Goal: Check status: Check status

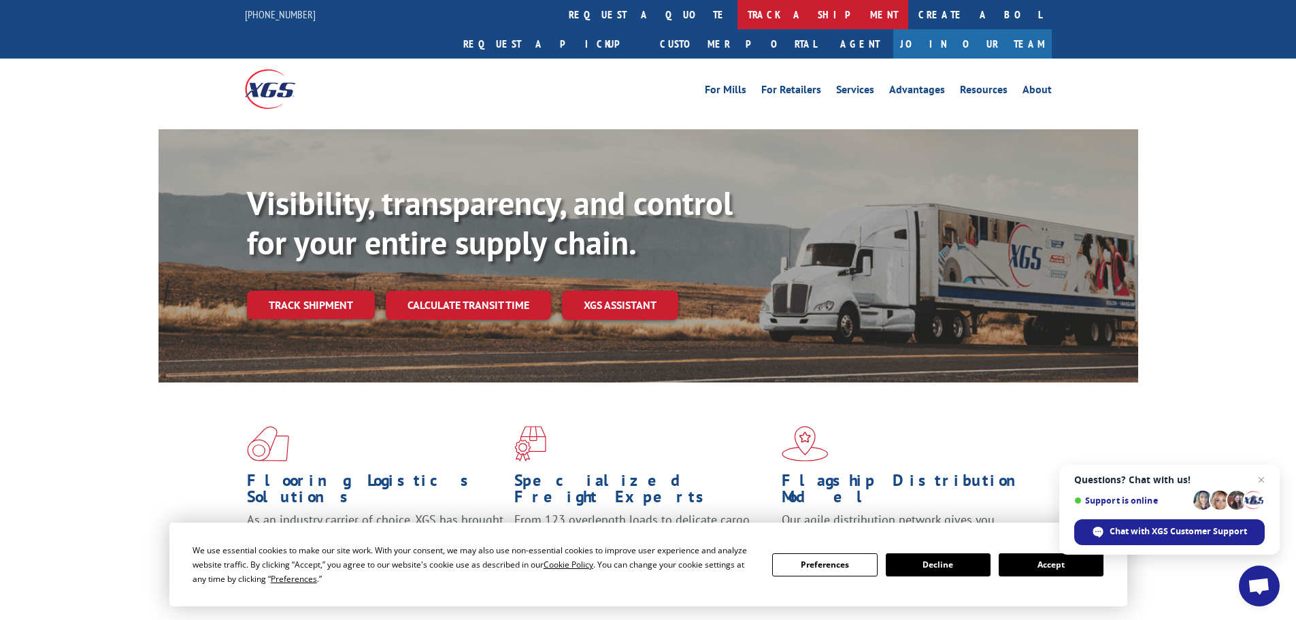
click at [737, 12] on link "track a shipment" at bounding box center [822, 14] width 171 height 29
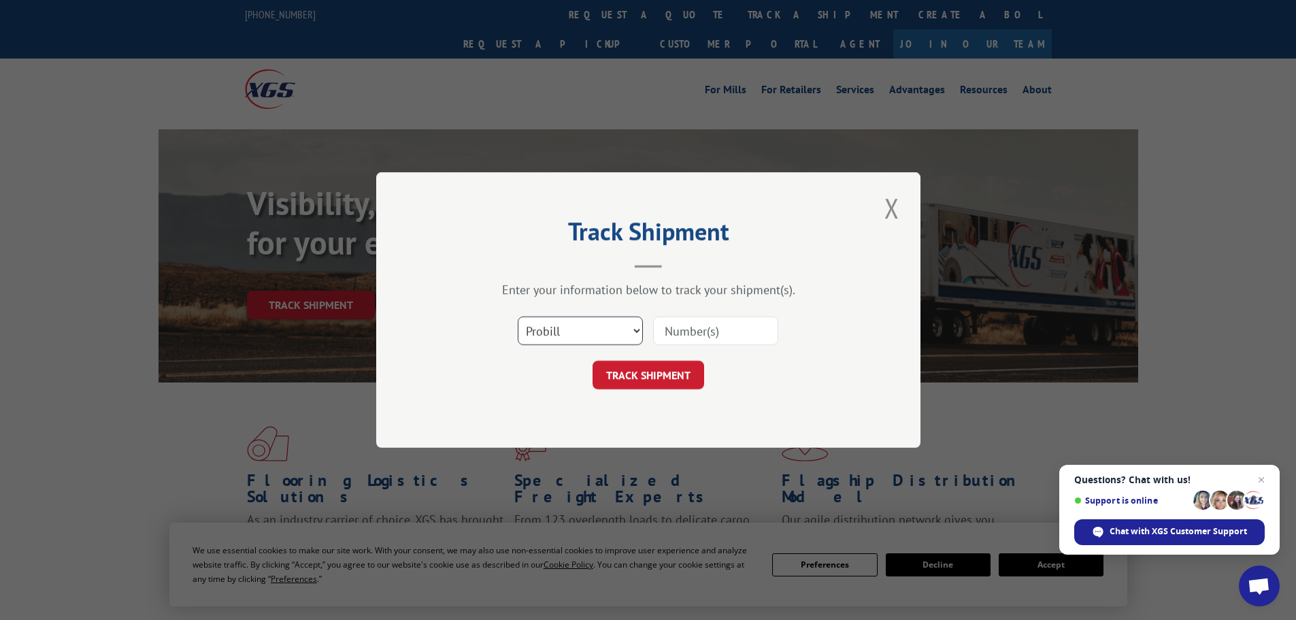
click at [591, 329] on select "Select category... Probill BOL PO" at bounding box center [580, 330] width 125 height 29
select select "bol"
click at [518, 316] on select "Select category... Probill BOL PO" at bounding box center [580, 330] width 125 height 29
click at [690, 320] on input at bounding box center [715, 330] width 125 height 29
paste input "4833482"
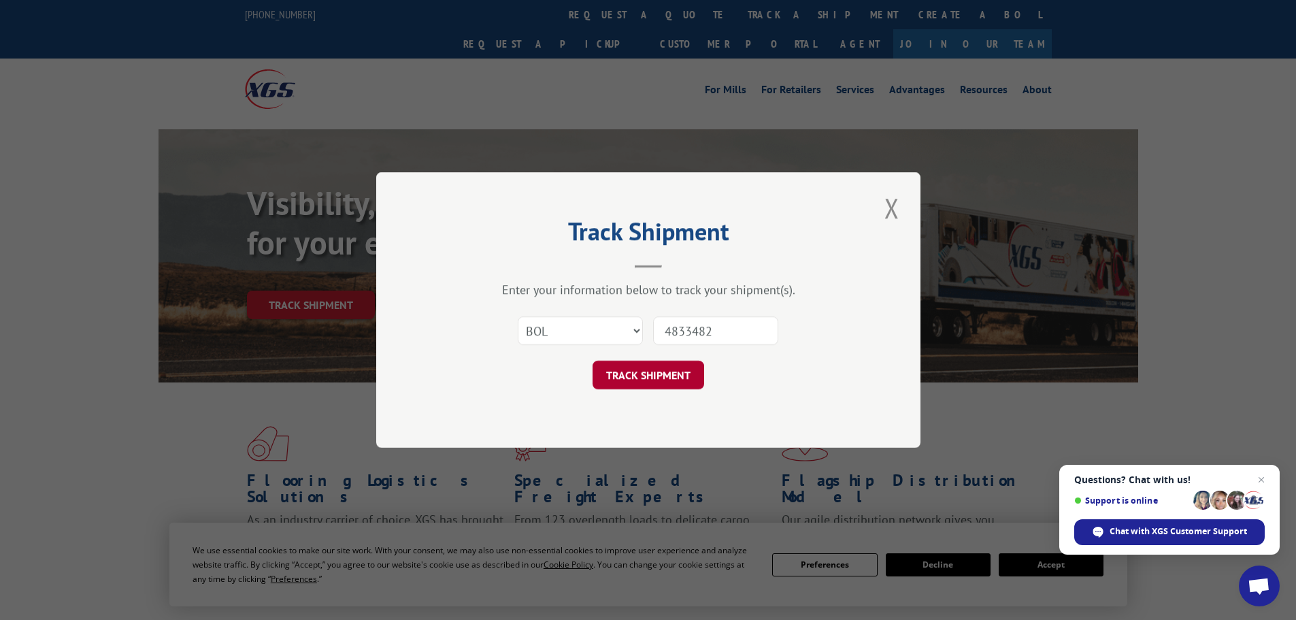
type input "4833482"
click at [677, 373] on button "TRACK SHIPMENT" at bounding box center [648, 374] width 112 height 29
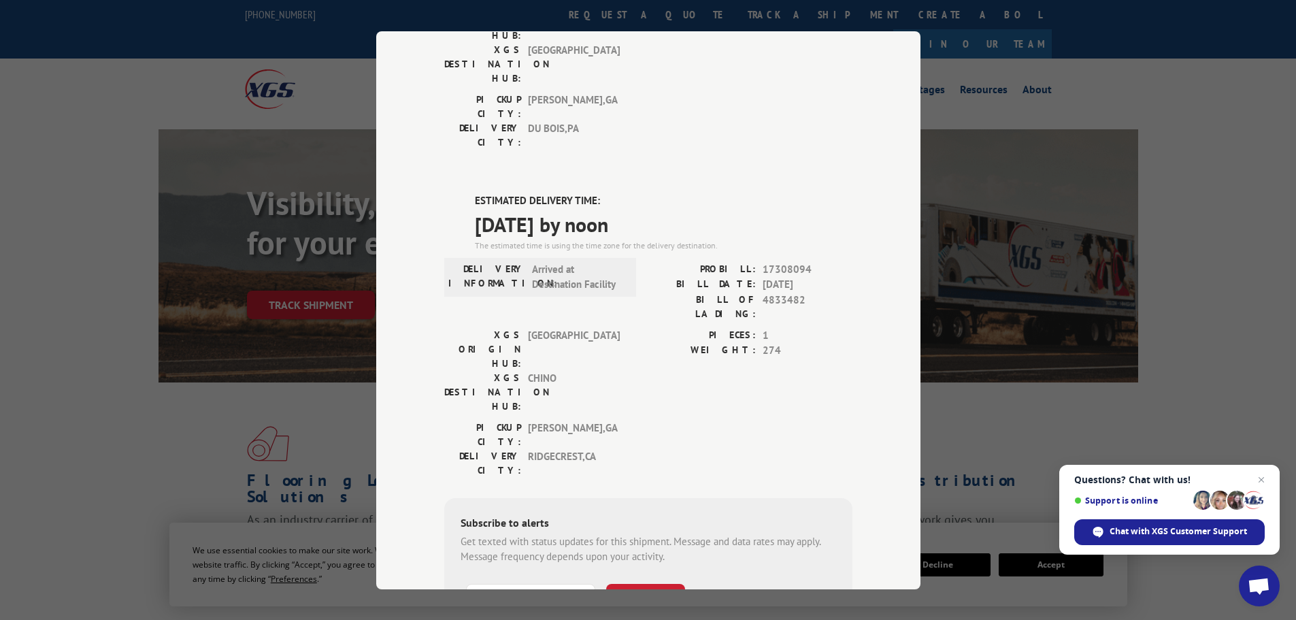
scroll to position [273, 0]
